Goal: Task Accomplishment & Management: Use online tool/utility

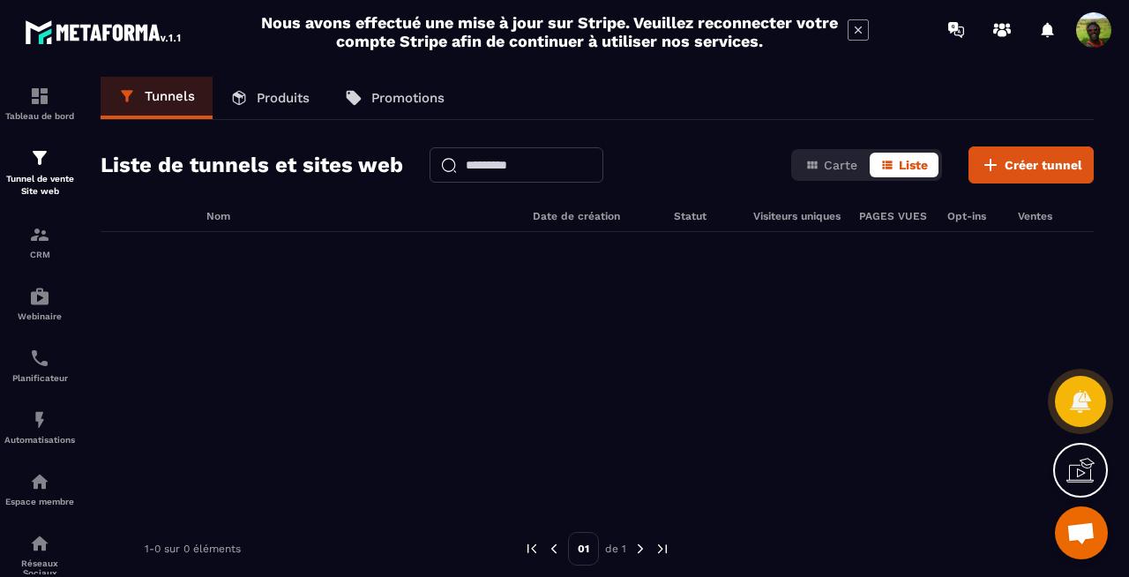
click at [860, 27] on icon at bounding box center [858, 29] width 7 height 7
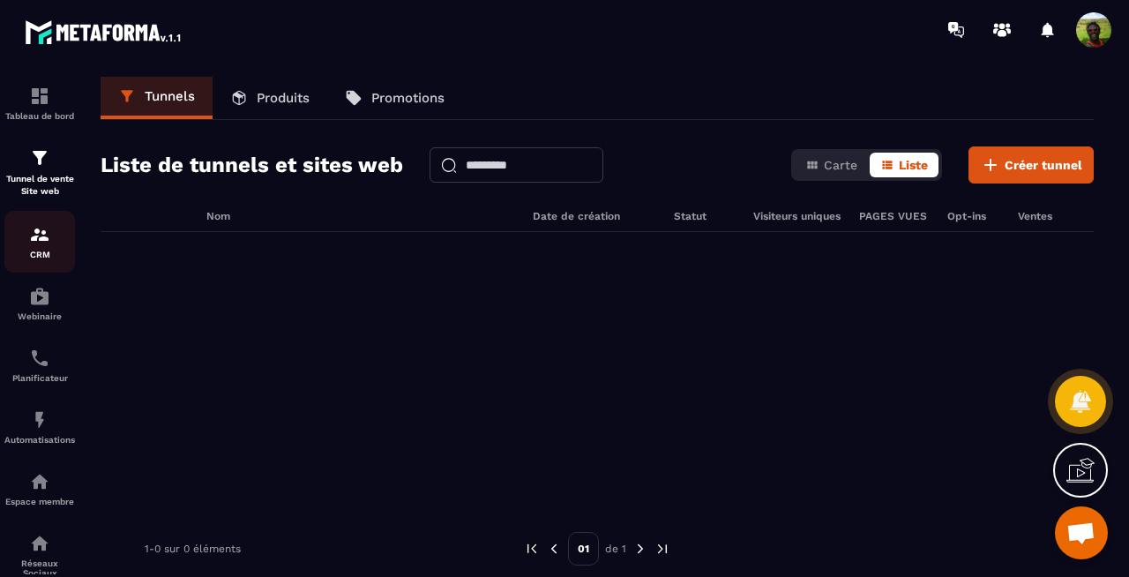
click at [44, 241] on img at bounding box center [39, 234] width 21 height 21
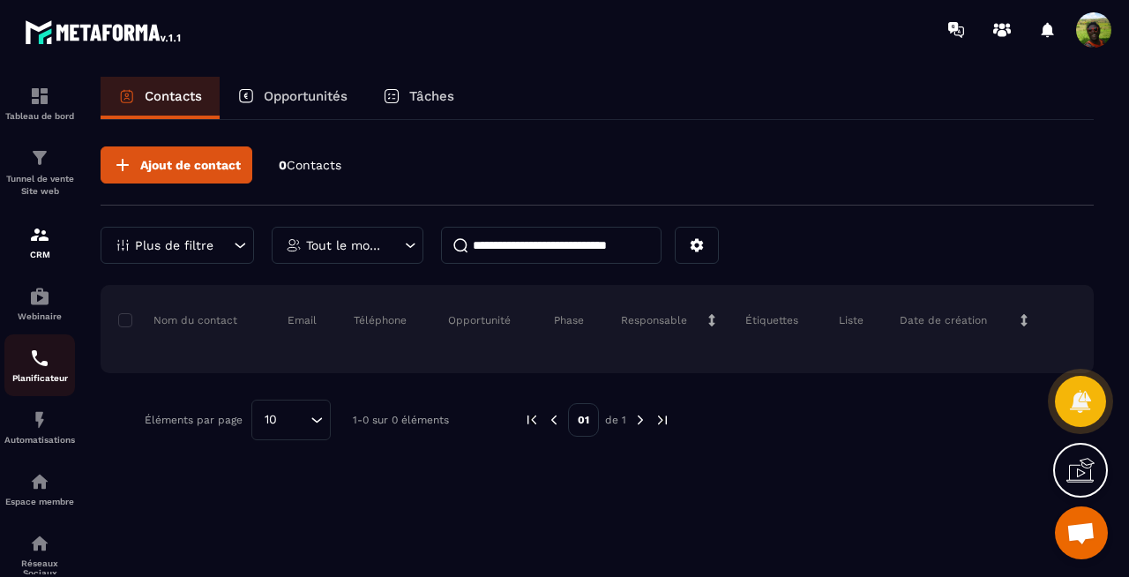
click at [44, 364] on img at bounding box center [39, 358] width 21 height 21
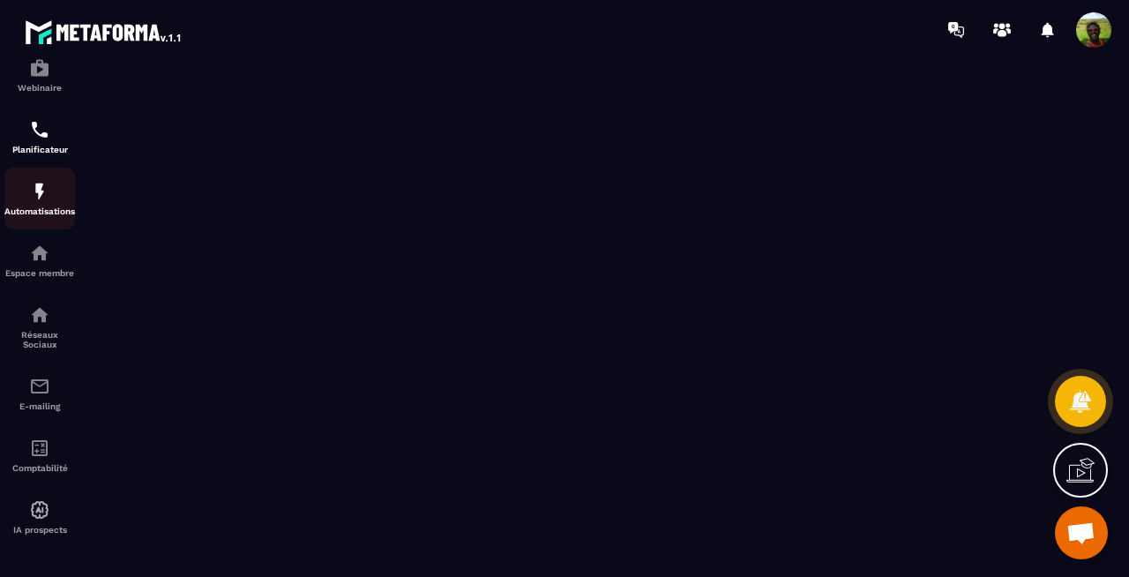
scroll to position [238, 0]
click at [44, 392] on img at bounding box center [39, 386] width 21 height 21
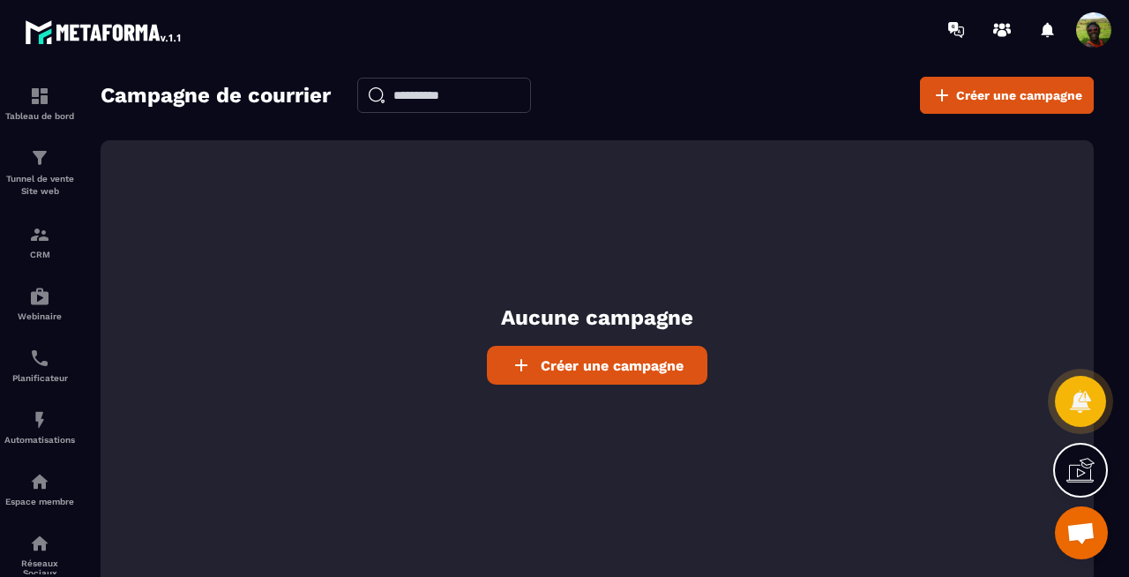
click at [1087, 474] on icon at bounding box center [1081, 470] width 28 height 28
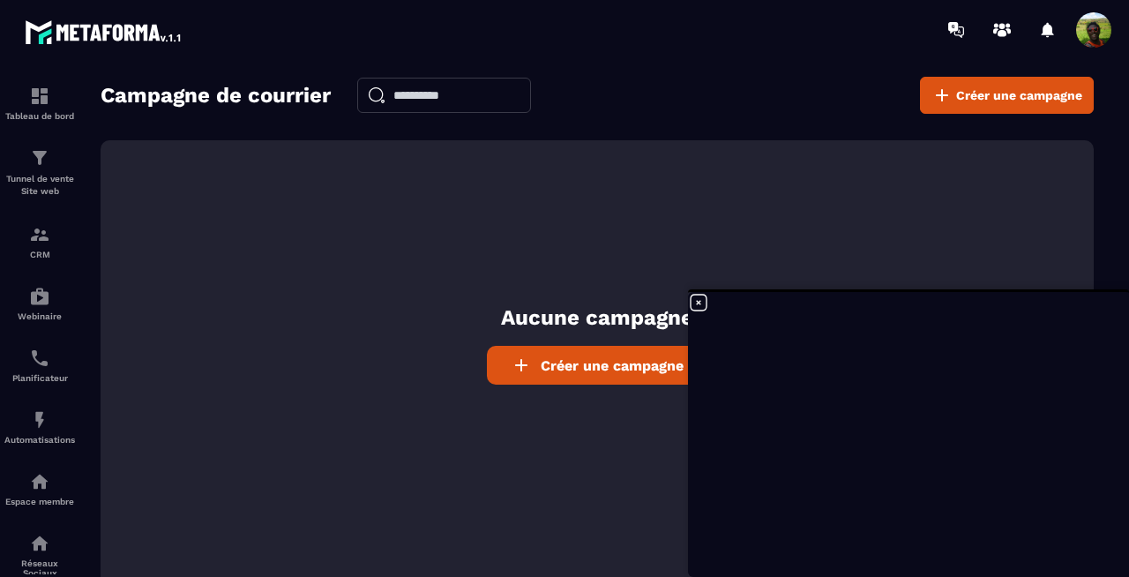
click at [699, 303] on icon at bounding box center [698, 302] width 21 height 21
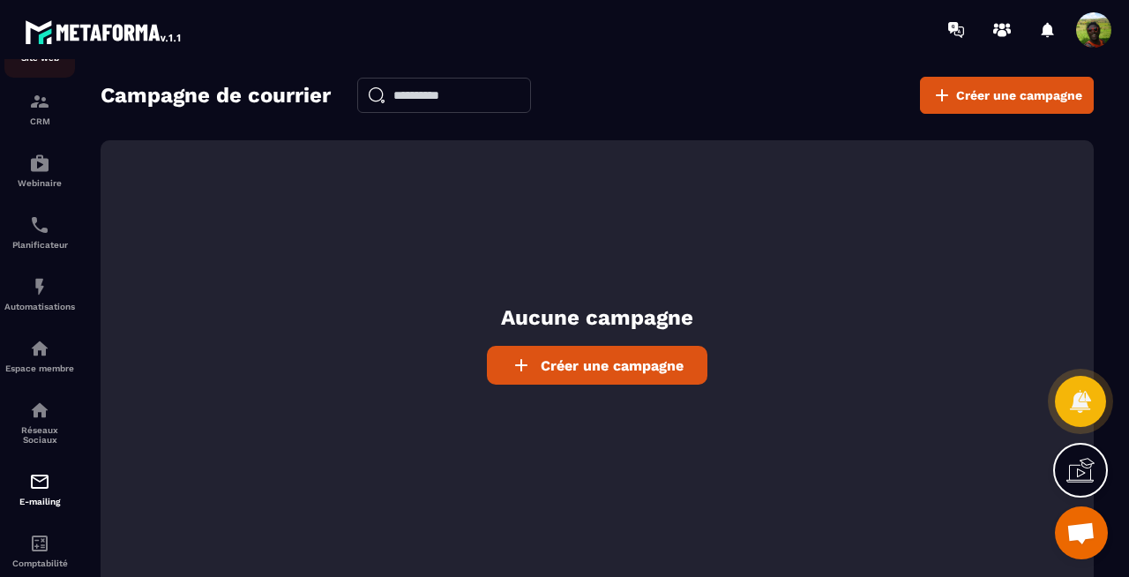
scroll to position [238, 0]
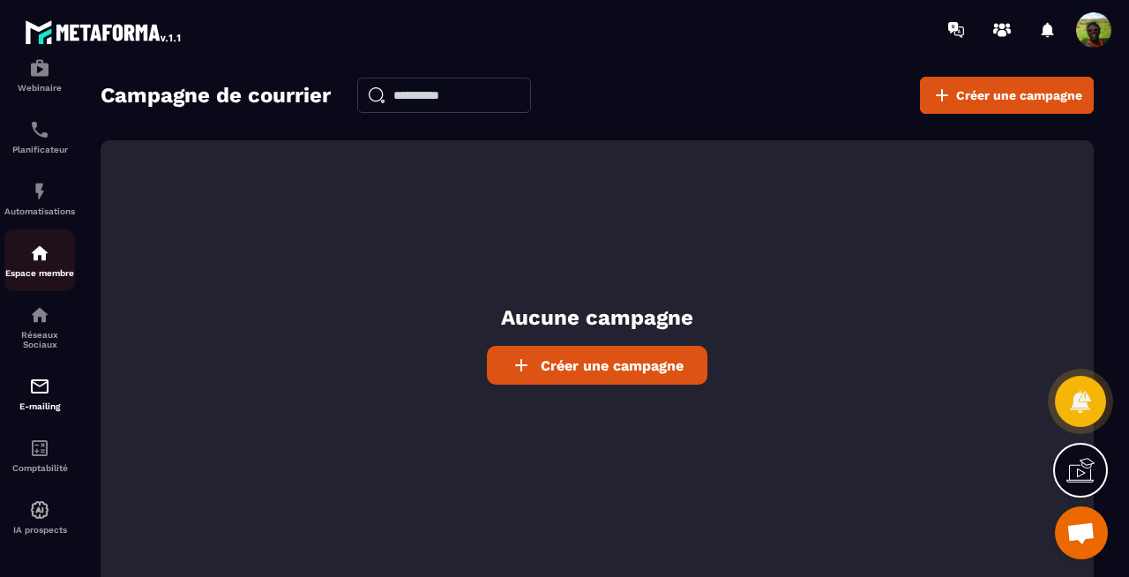
click at [51, 251] on div "Espace membre" at bounding box center [39, 260] width 71 height 35
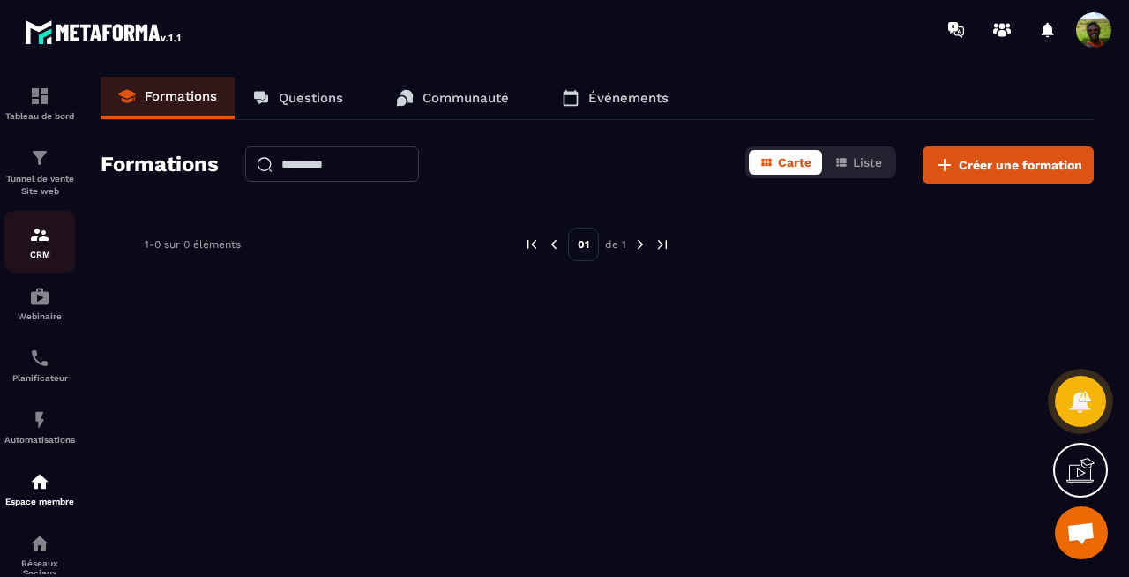
click at [35, 230] on img at bounding box center [39, 234] width 21 height 21
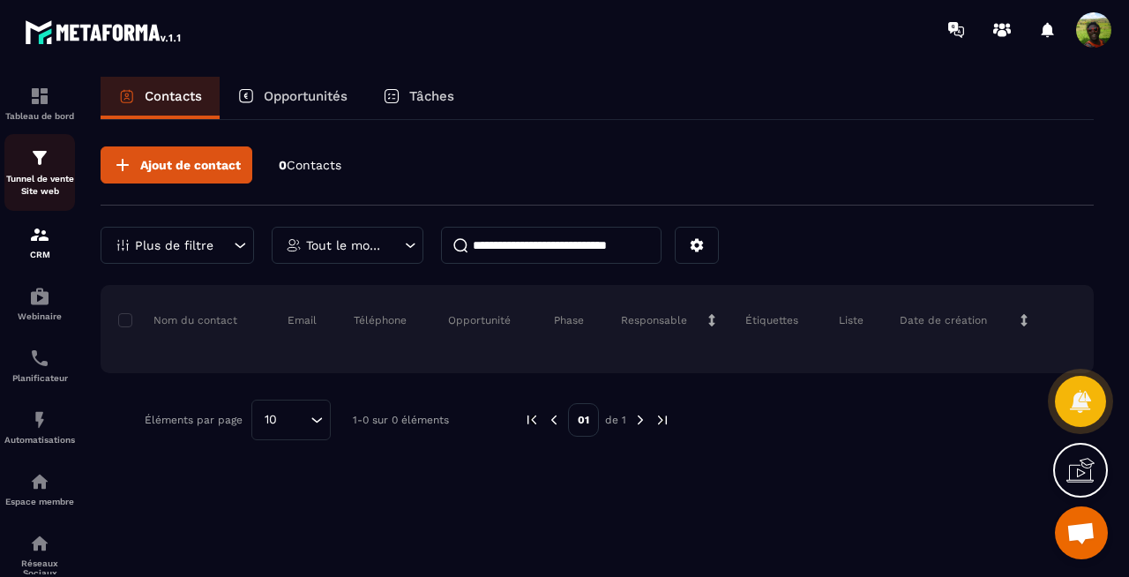
click at [41, 174] on p "Tunnel de vente Site web" at bounding box center [39, 185] width 71 height 25
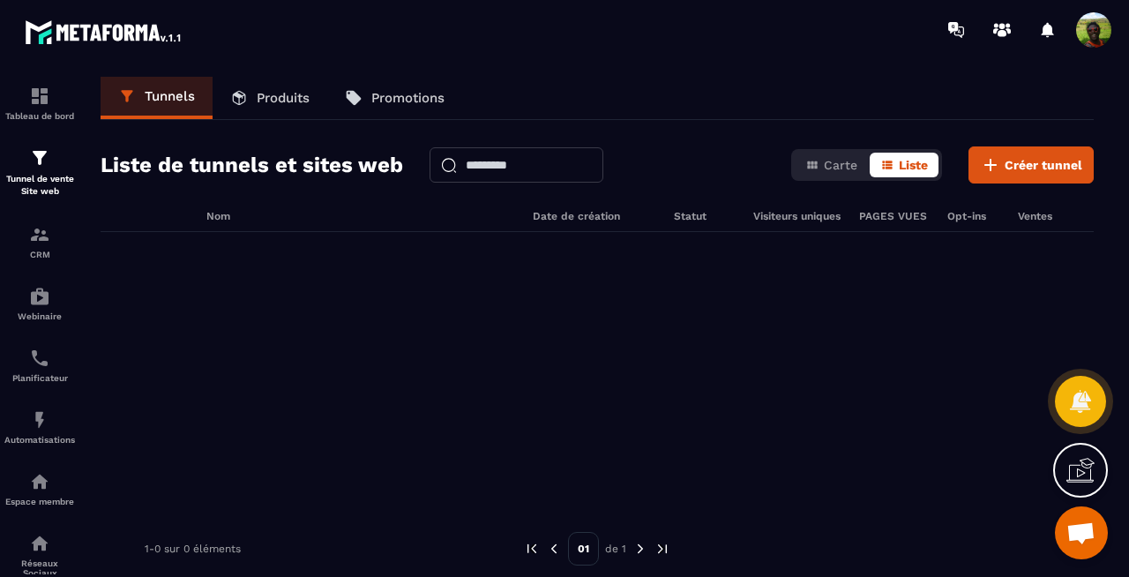
click at [257, 94] on p "Produits" at bounding box center [283, 98] width 53 height 16
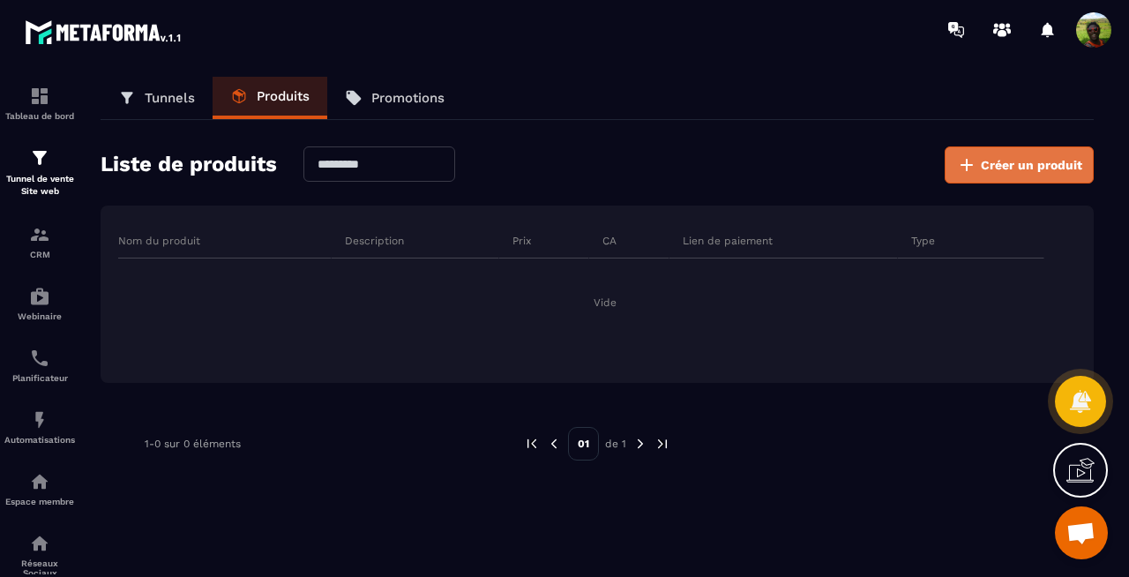
click at [982, 169] on span "Créer un produit" at bounding box center [1031, 165] width 101 height 18
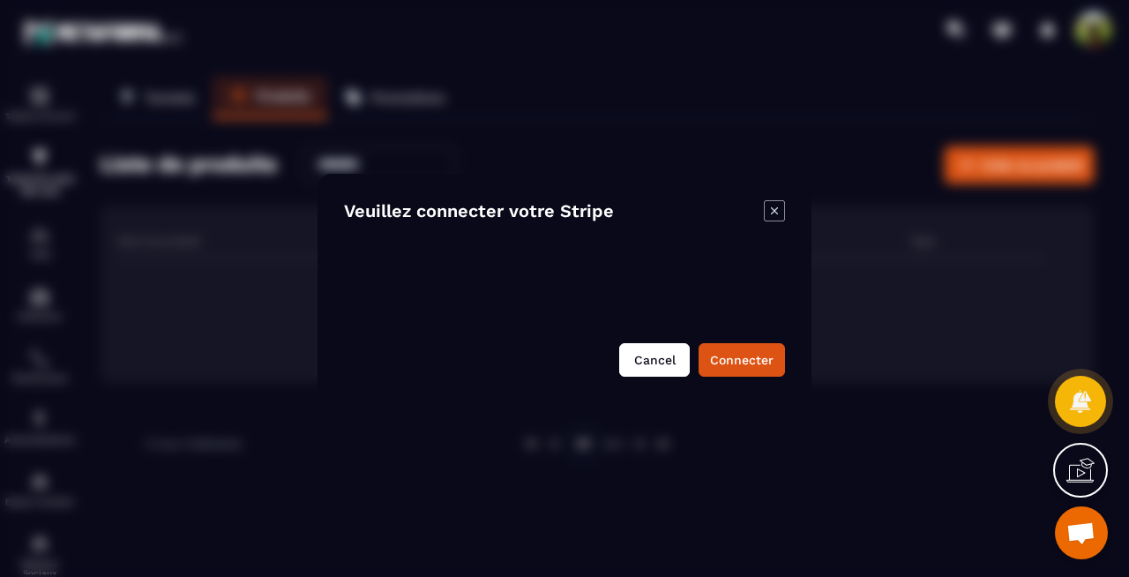
click at [665, 361] on button "Cancel" at bounding box center [654, 360] width 71 height 34
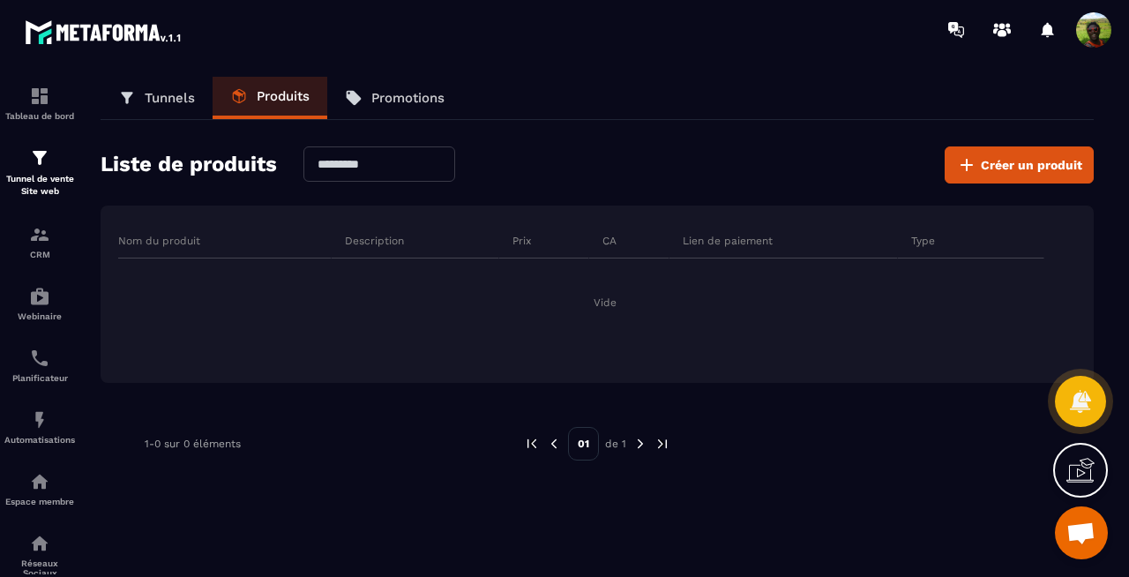
click at [1081, 477] on icon at bounding box center [1081, 470] width 28 height 28
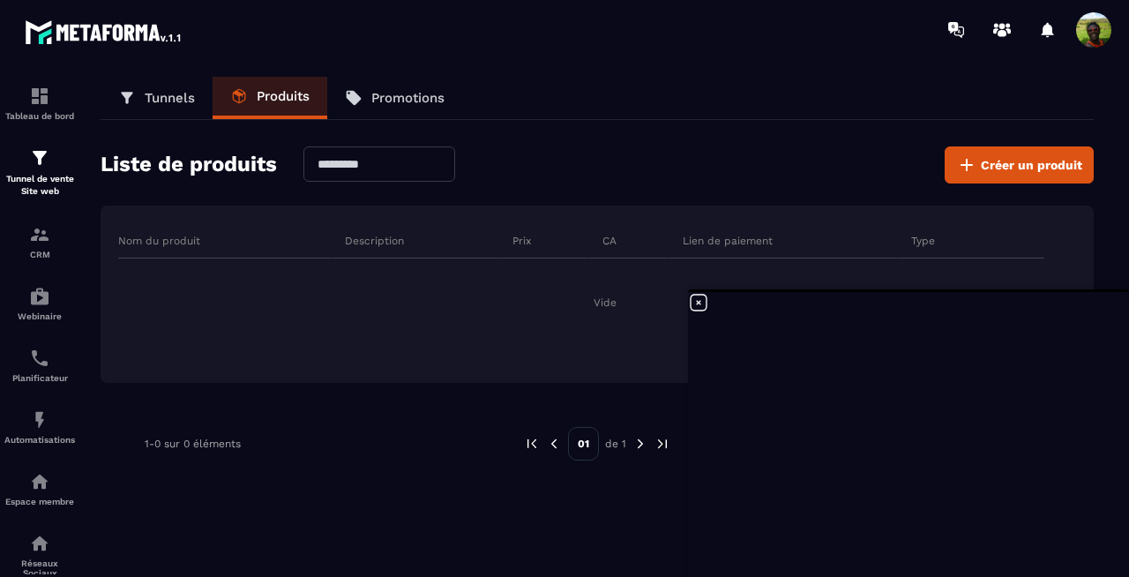
click at [700, 303] on icon at bounding box center [698, 302] width 21 height 21
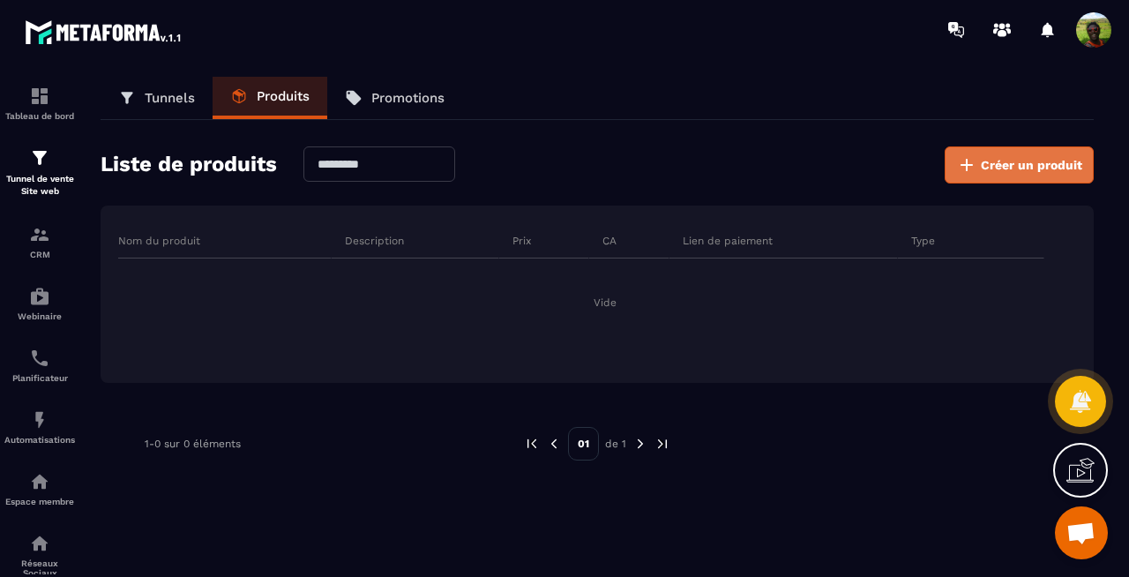
click at [1019, 169] on span "Créer un produit" at bounding box center [1031, 165] width 101 height 18
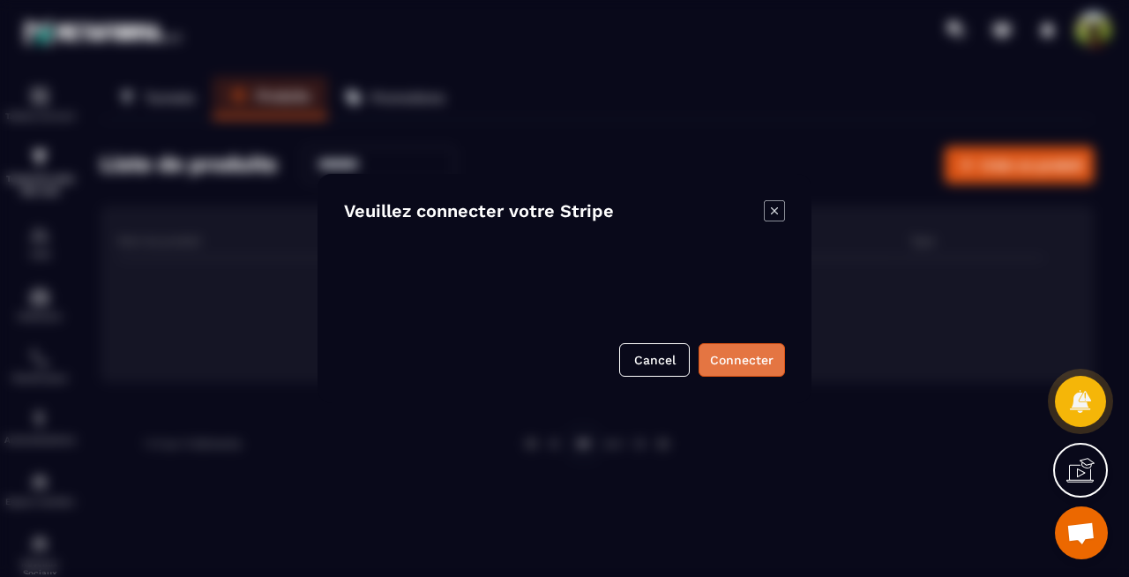
click at [756, 347] on button "Connecter" at bounding box center [742, 360] width 86 height 34
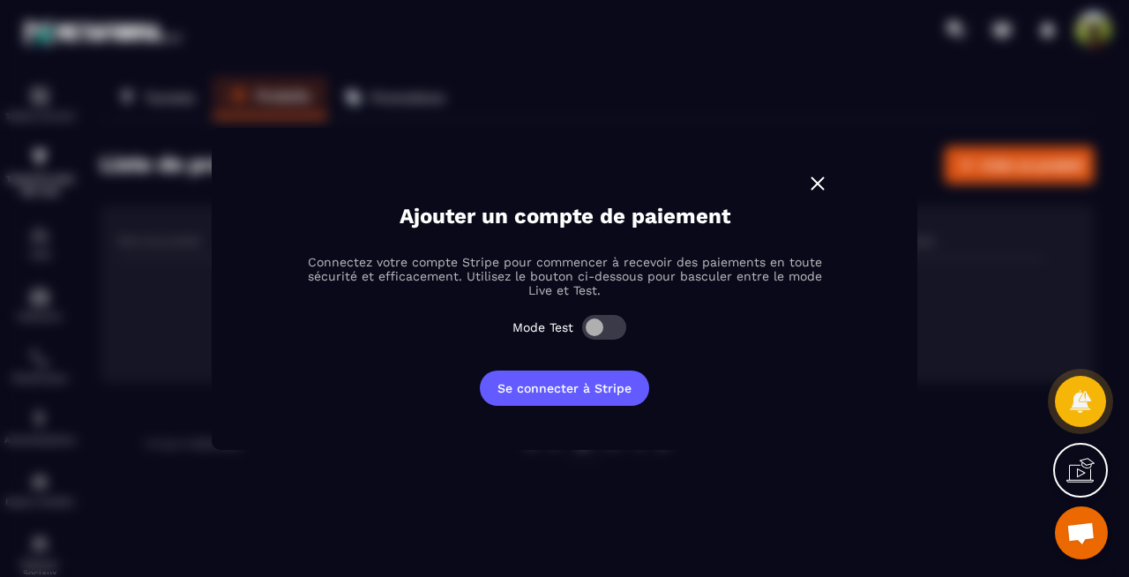
click at [611, 330] on span "Modal window" at bounding box center [604, 327] width 44 height 25
click at [588, 391] on button "Se connecter à Stripe" at bounding box center [564, 388] width 169 height 35
